Goal: Information Seeking & Learning: Learn about a topic

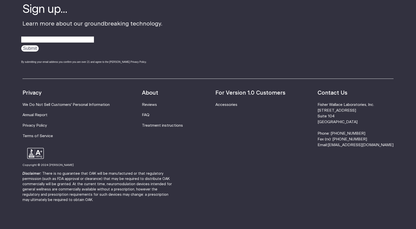
scroll to position [1642, 0]
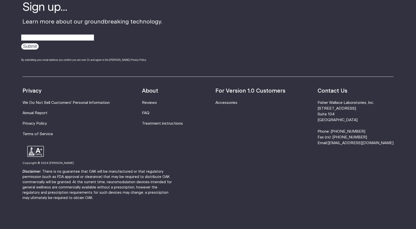
drag, startPoint x: 420, startPoint y: 18, endPoint x: 413, endPoint y: 212, distance: 193.7
click at [38, 111] on link "Annual Report" at bounding box center [35, 113] width 25 height 4
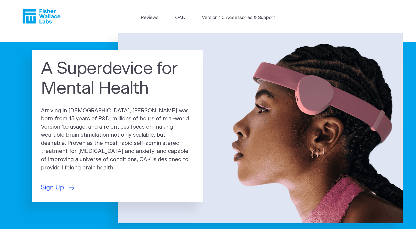
scroll to position [0, 0]
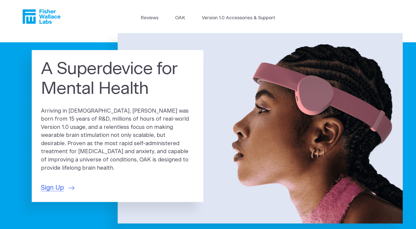
click at [43, 15] on icon "Fisher Wallace" at bounding box center [42, 16] width 38 height 15
